Goal: Information Seeking & Learning: Find specific page/section

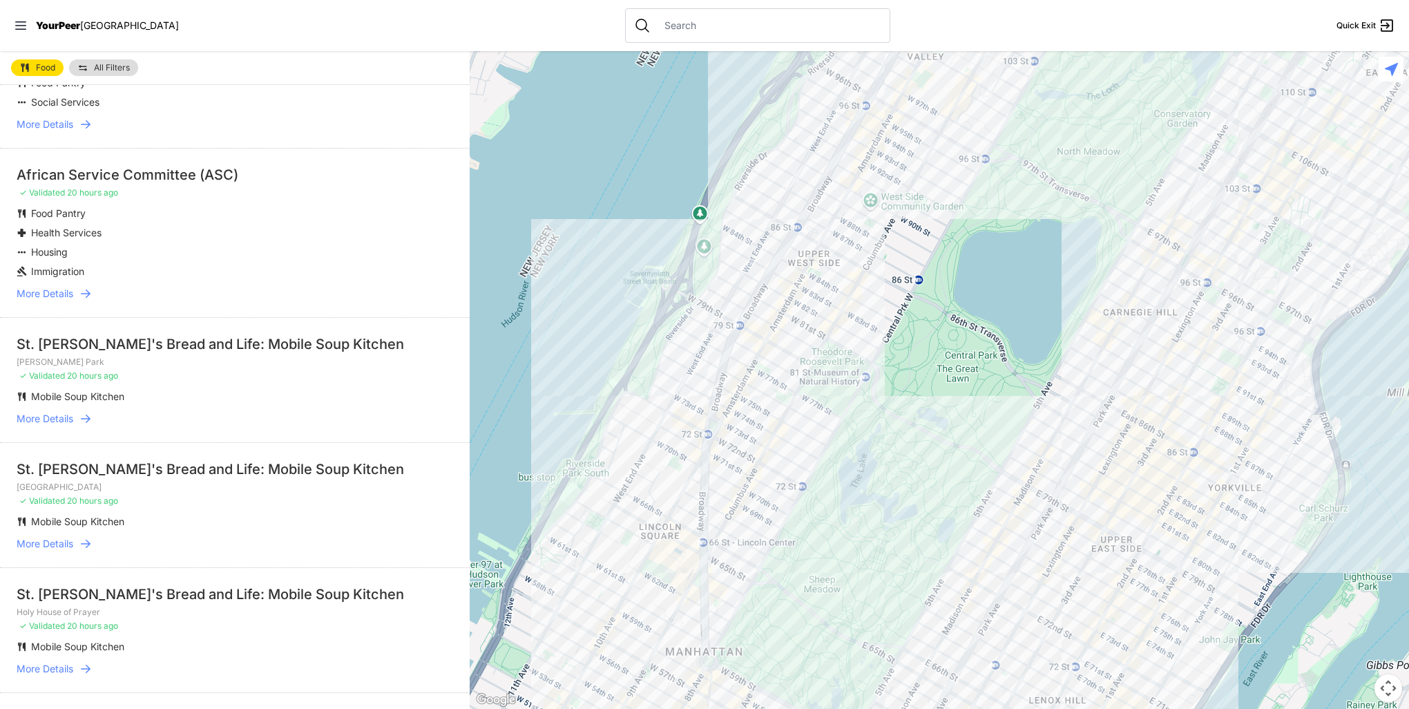
scroll to position [138, 0]
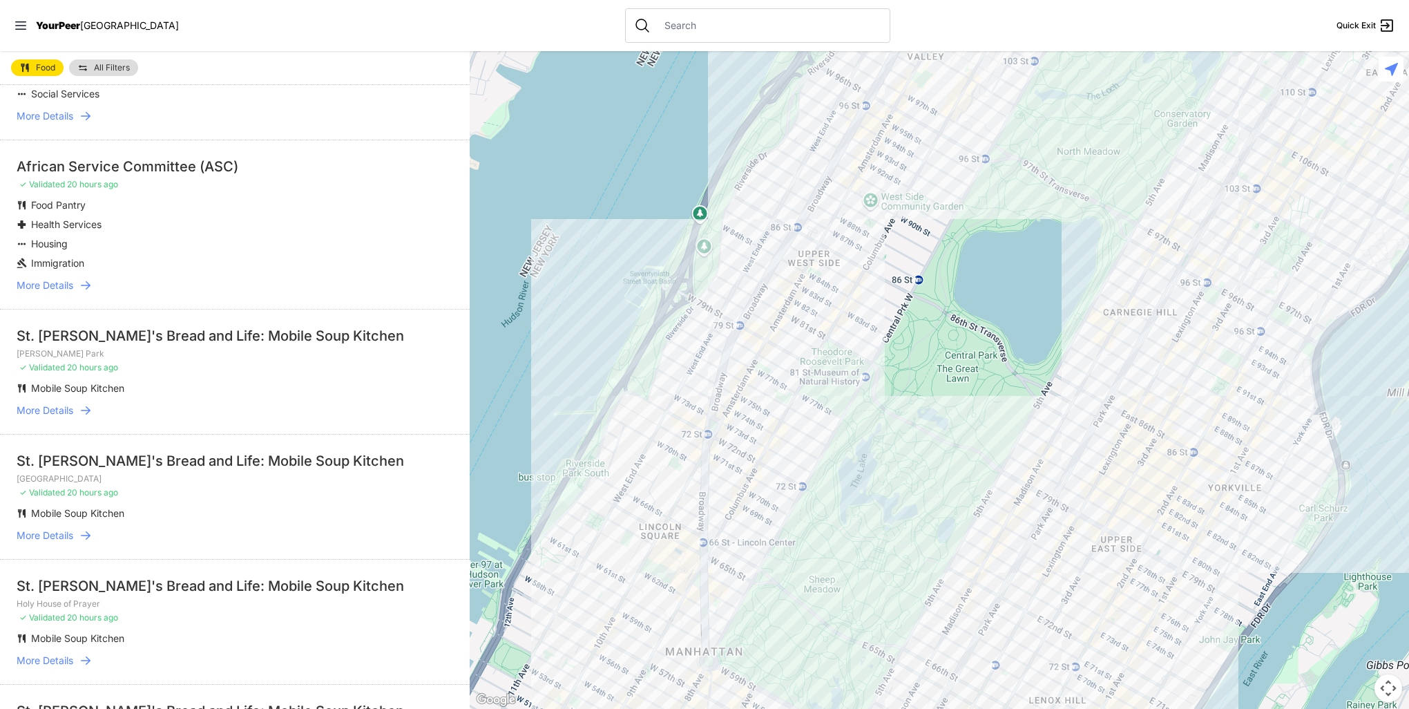
click at [44, 411] on span "More Details" at bounding box center [45, 410] width 57 height 14
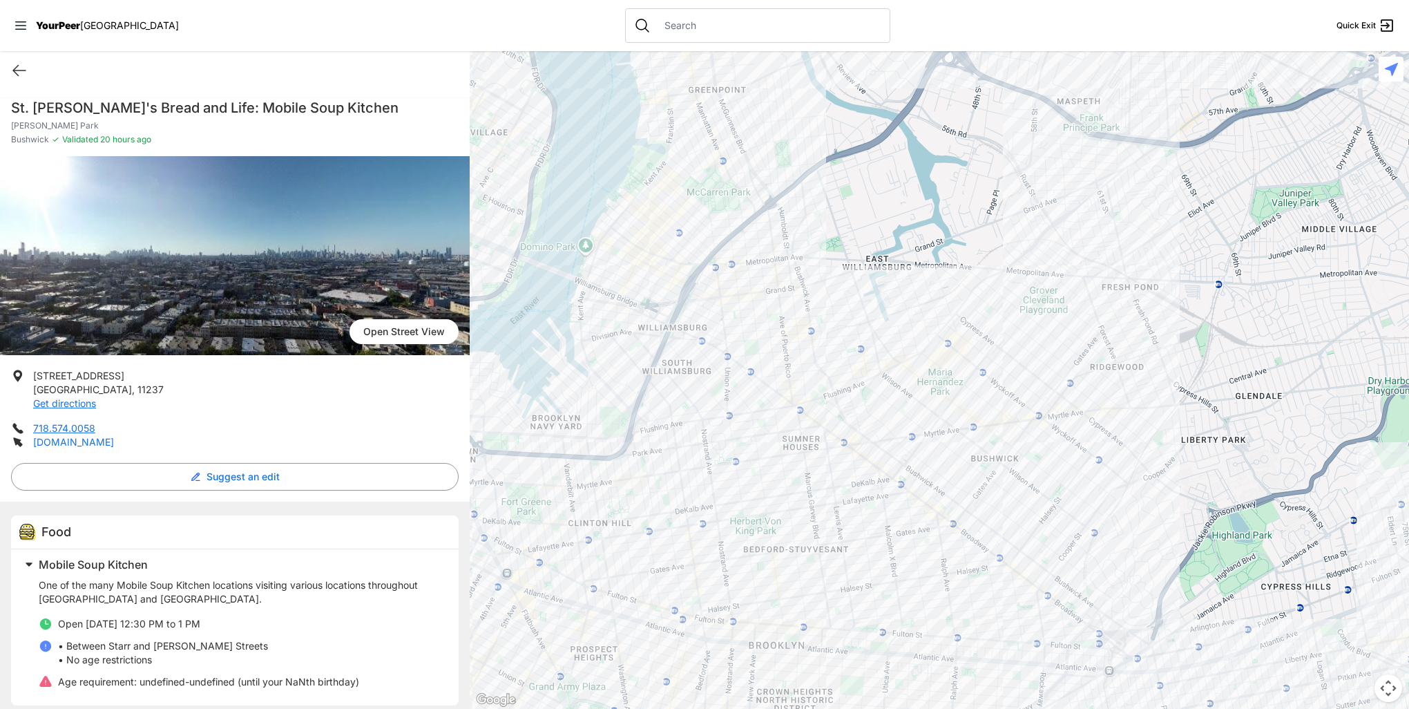
click at [49, 441] on link "[DOMAIN_NAME]" at bounding box center [73, 442] width 81 height 12
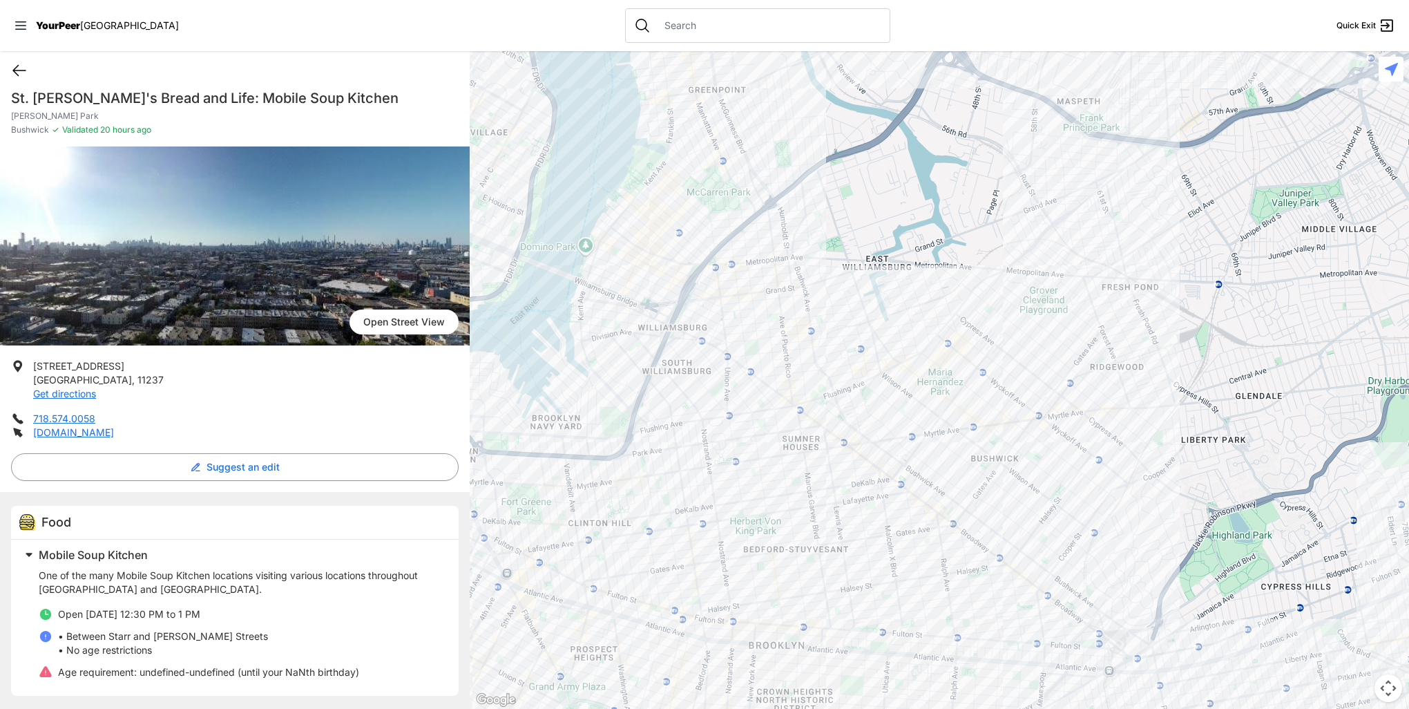
click at [19, 69] on icon at bounding box center [19, 70] width 17 height 17
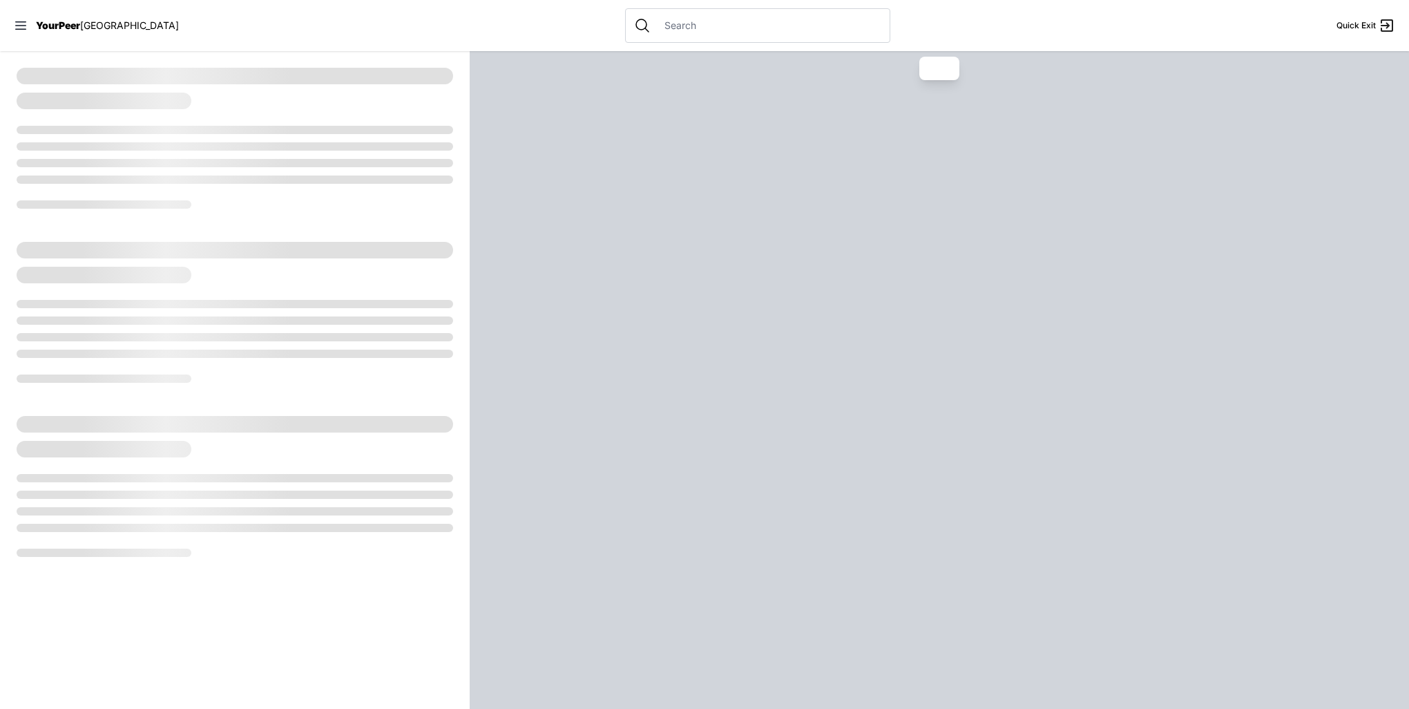
select select "recentlyUpdated"
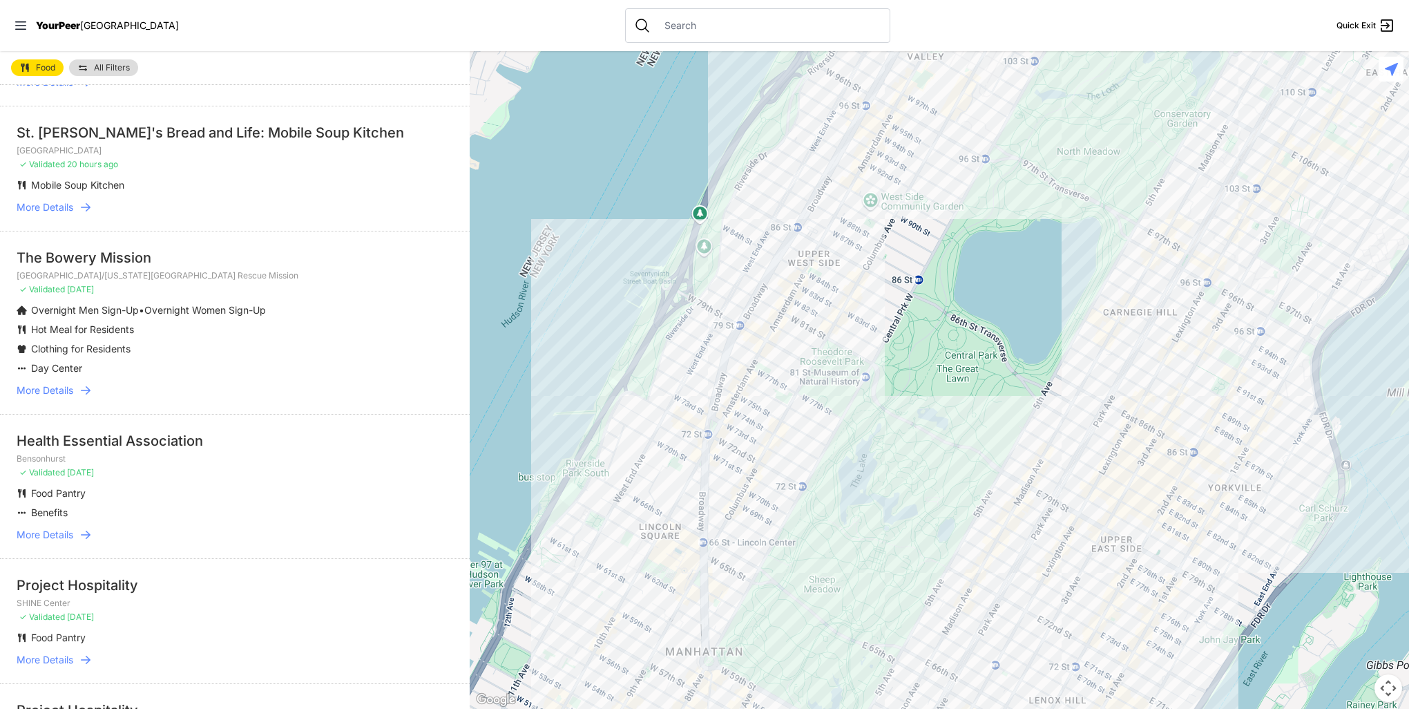
scroll to position [967, 0]
click at [44, 529] on span "More Details" at bounding box center [45, 534] width 57 height 14
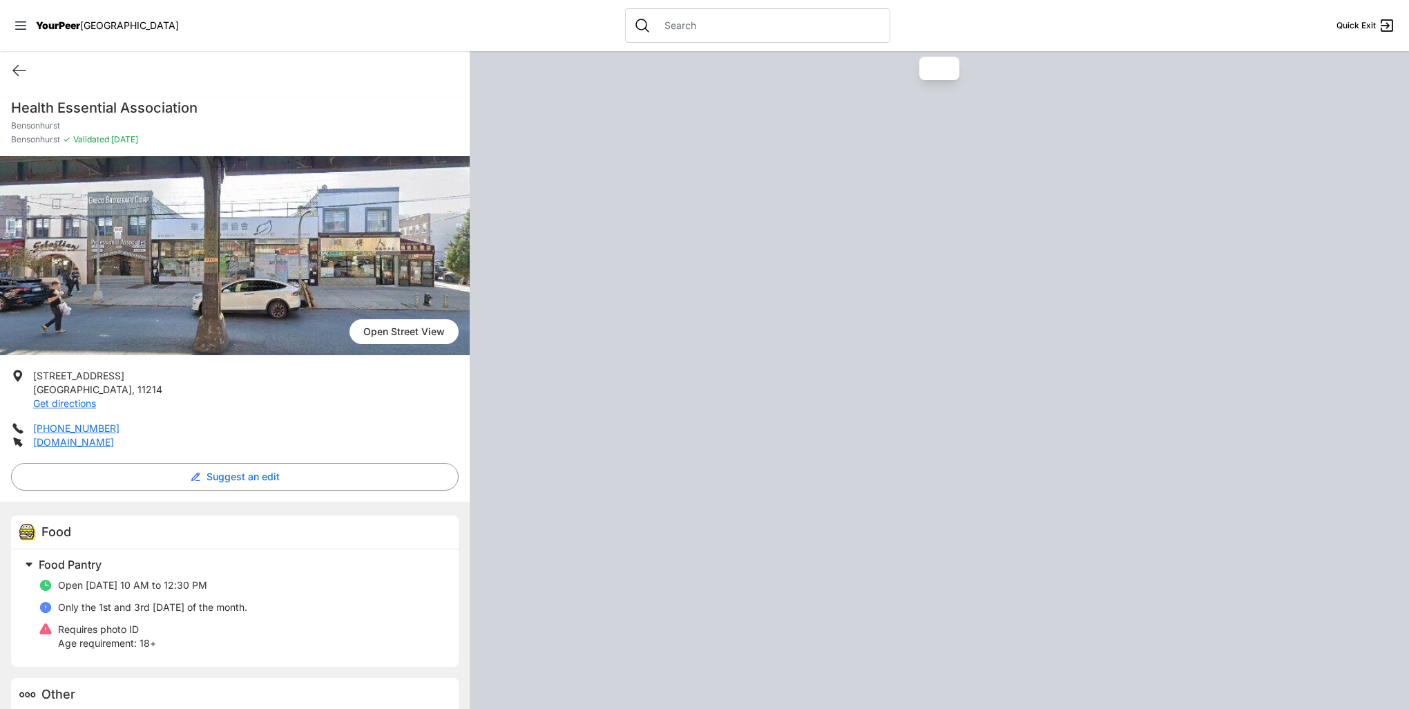
select select "recentlyUpdated"
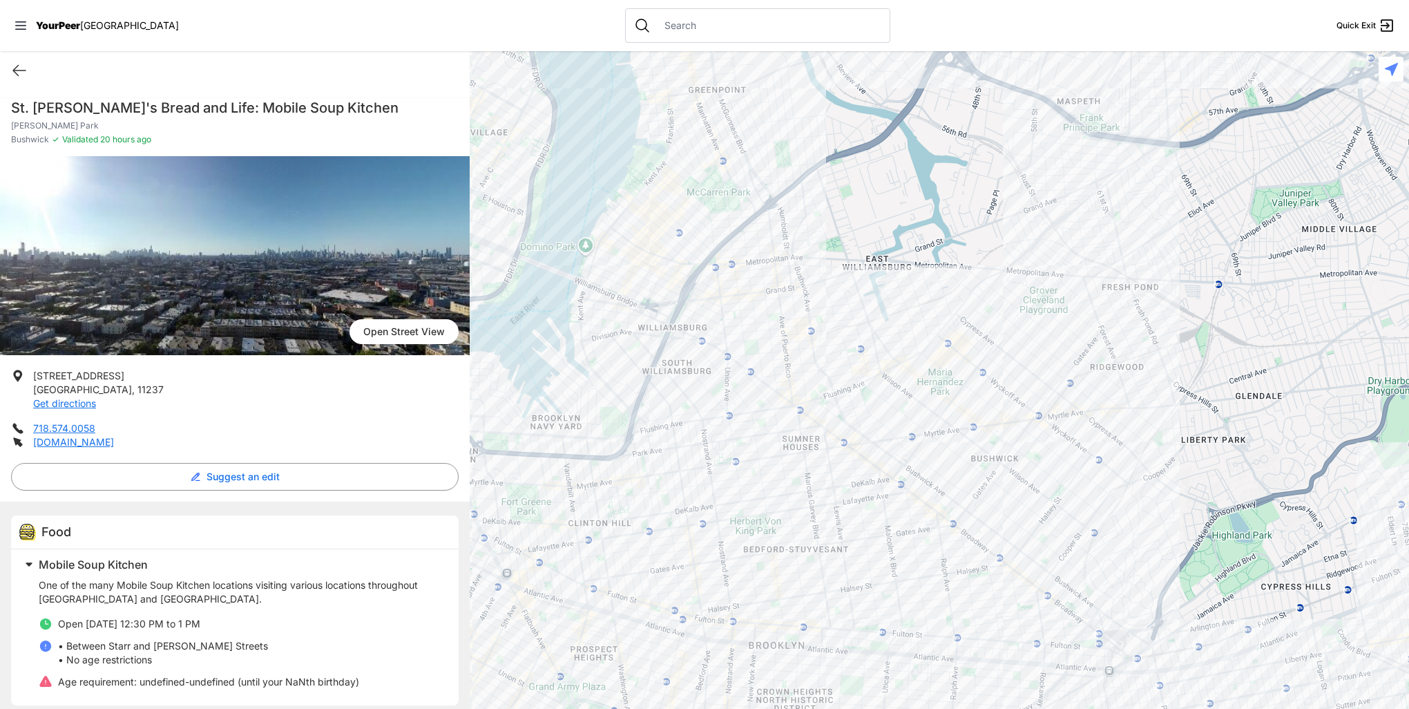
select select "recentlyUpdated"
